Goal: Navigation & Orientation: Find specific page/section

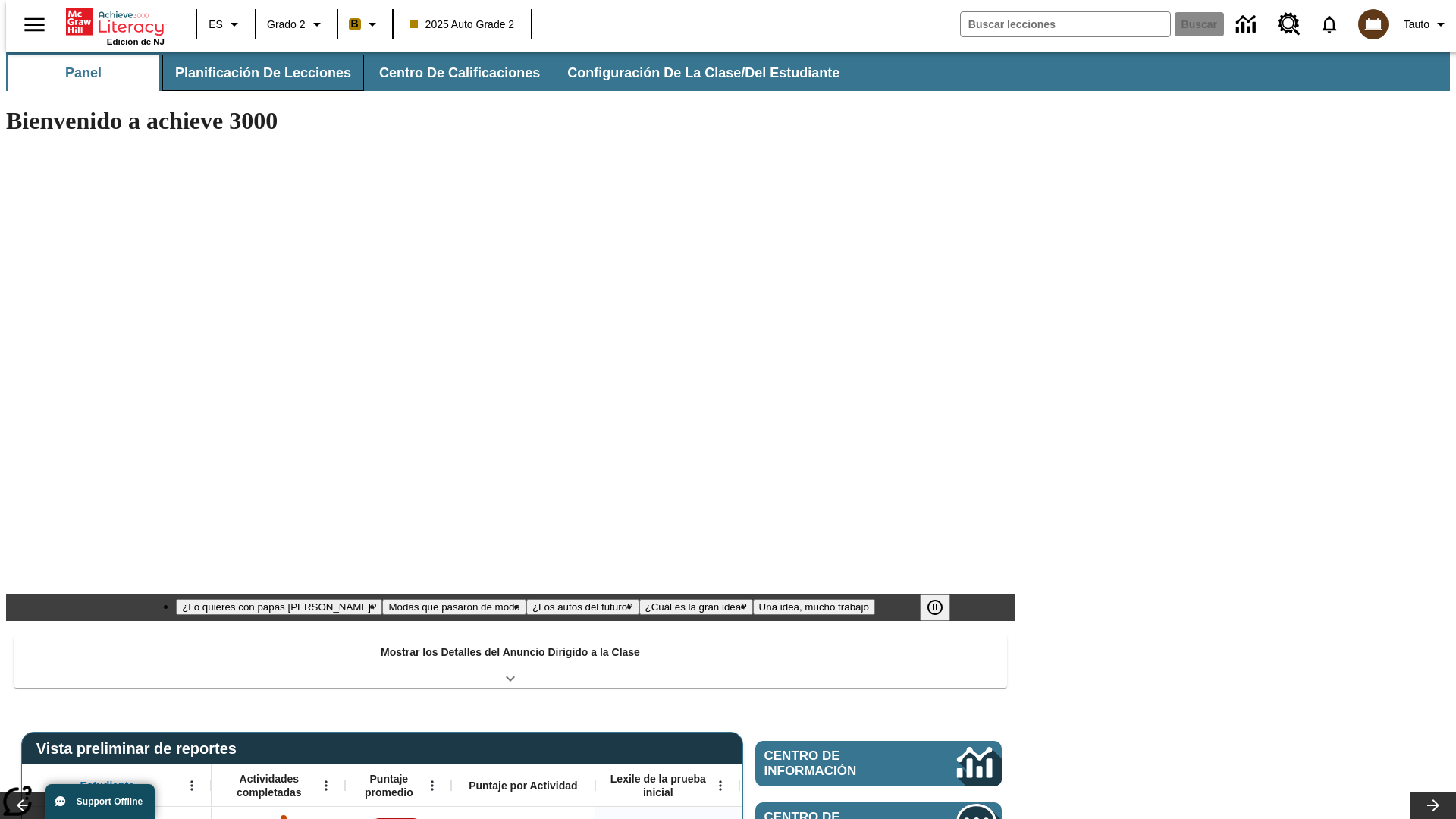
click at [254, 73] on button "Planificación de lecciones" at bounding box center [264, 73] width 202 height 36
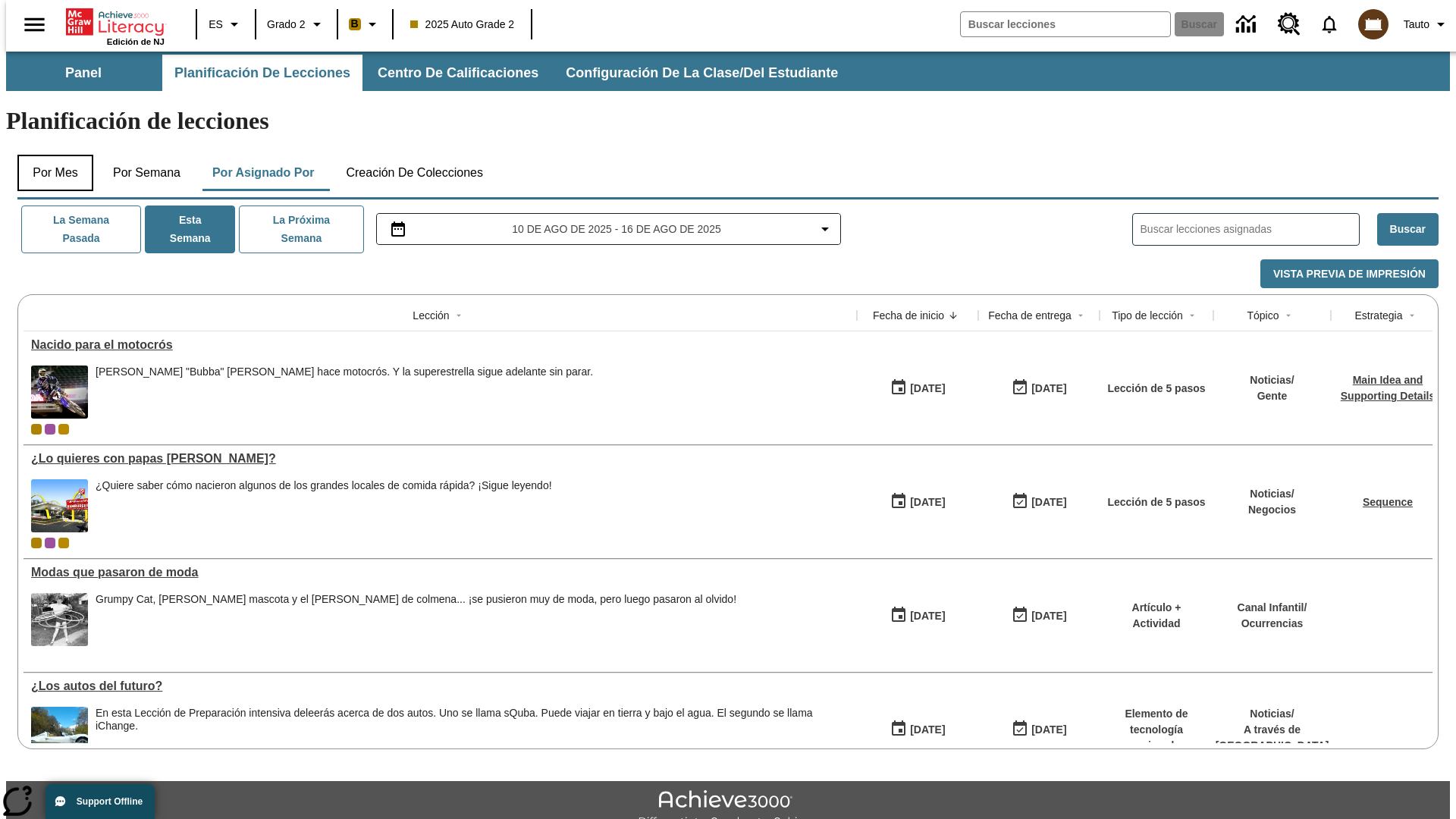
click at [49, 155] on button "Por mes" at bounding box center [55, 173] width 76 height 36
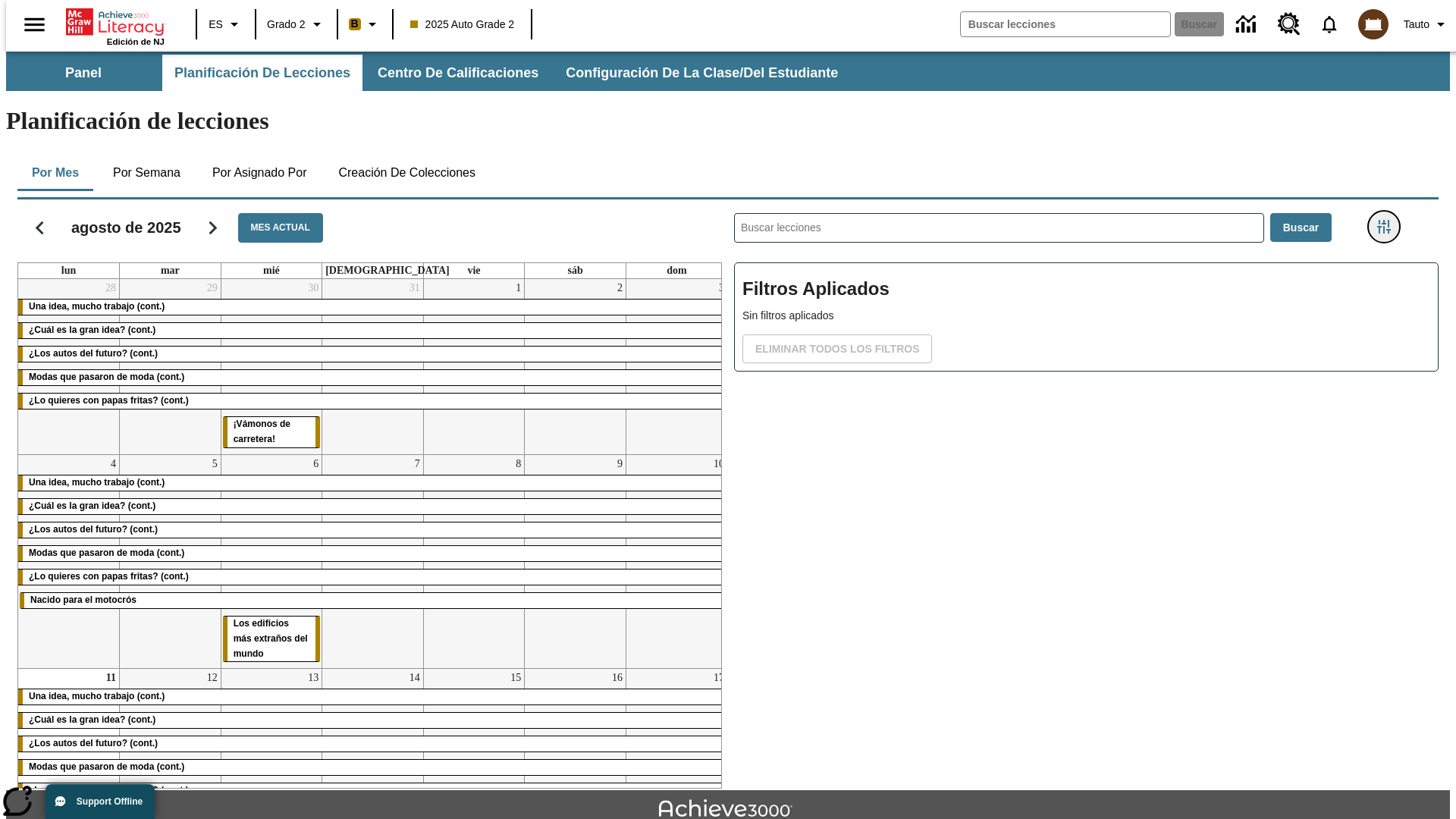
click at [1389, 220] on icon "Menú lateral de filtros" at bounding box center [1383, 227] width 13 height 13
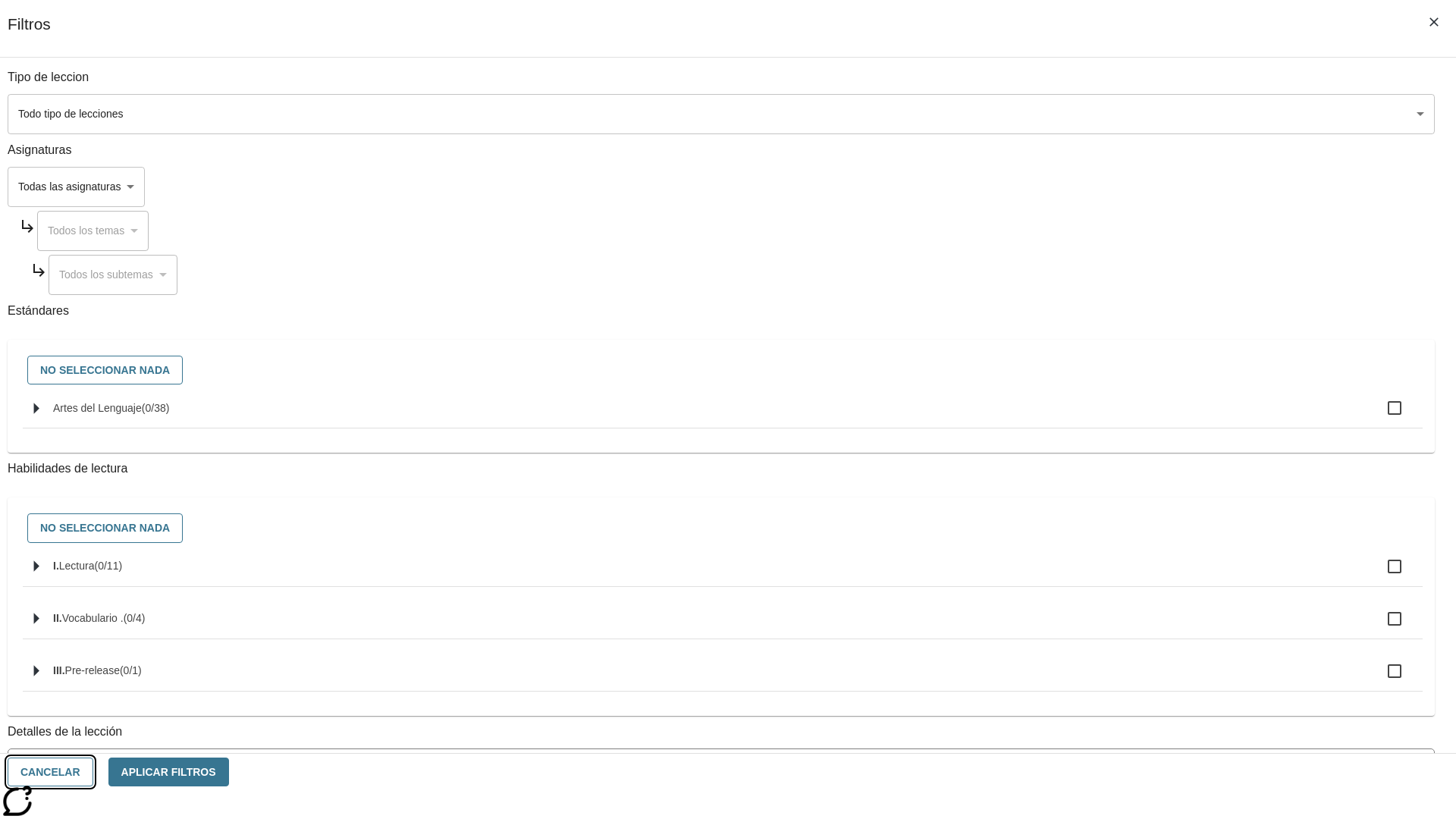
click at [93, 772] on button "Cancelar" at bounding box center [51, 772] width 86 height 29
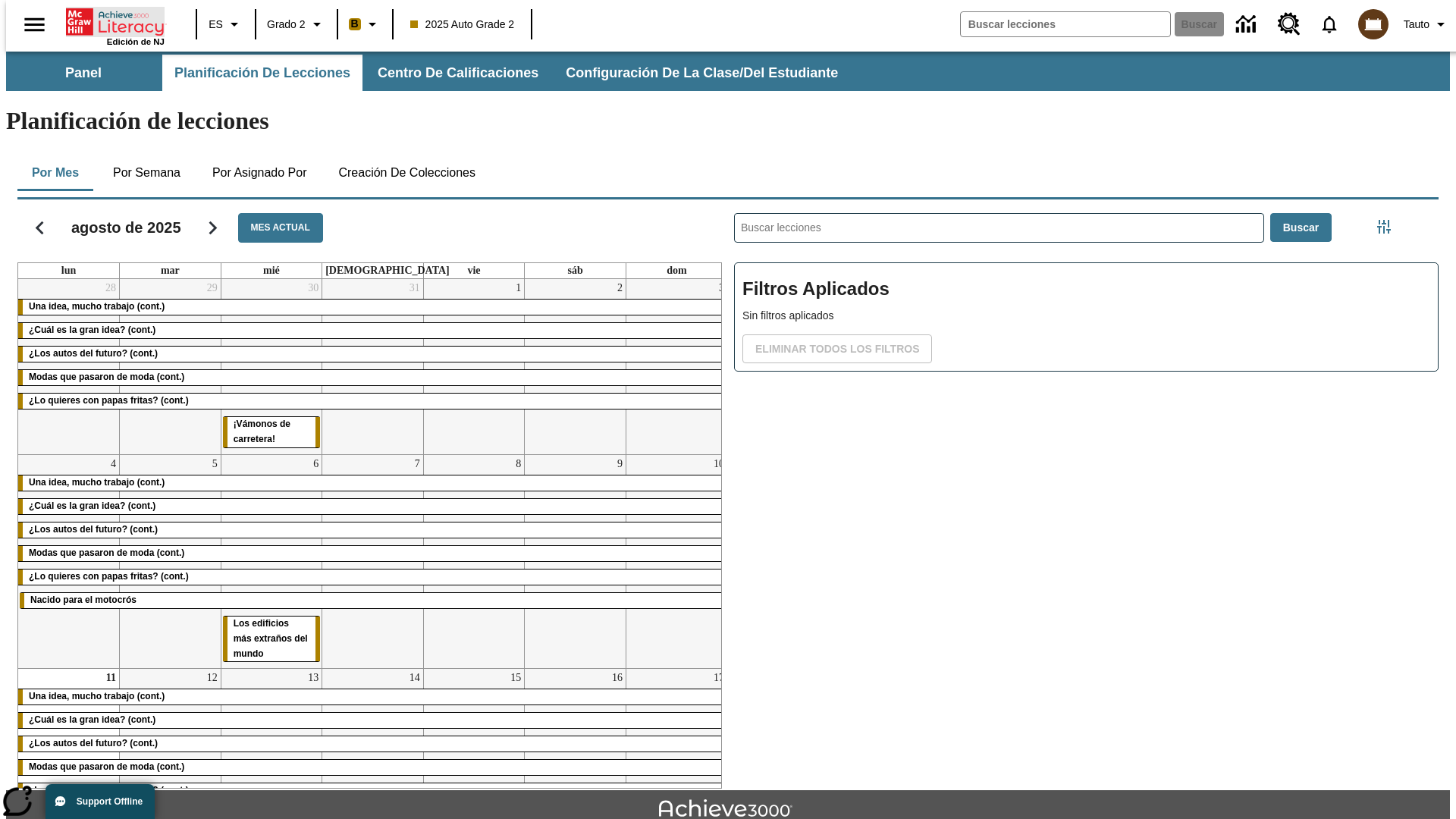
click at [109, 21] on icon "Portada" at bounding box center [117, 22] width 101 height 30
